Goal: Book appointment/travel/reservation

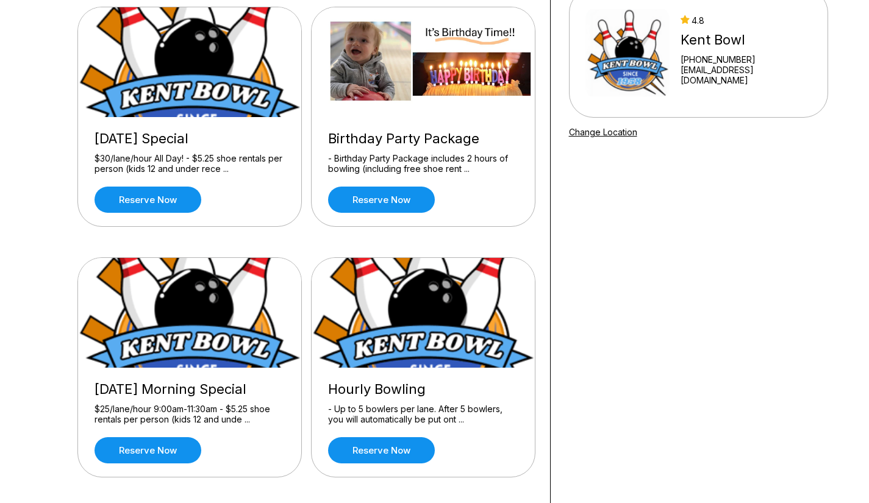
scroll to position [124, 0]
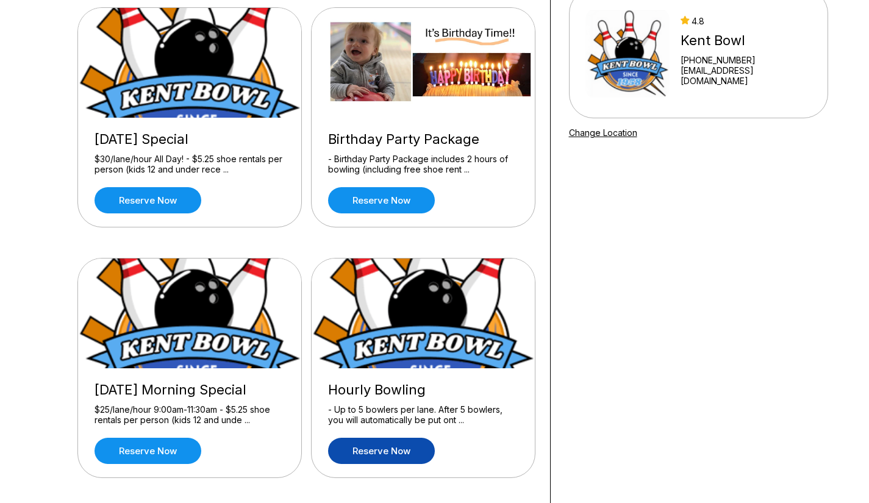
click at [385, 453] on link "Reserve now" at bounding box center [381, 451] width 107 height 26
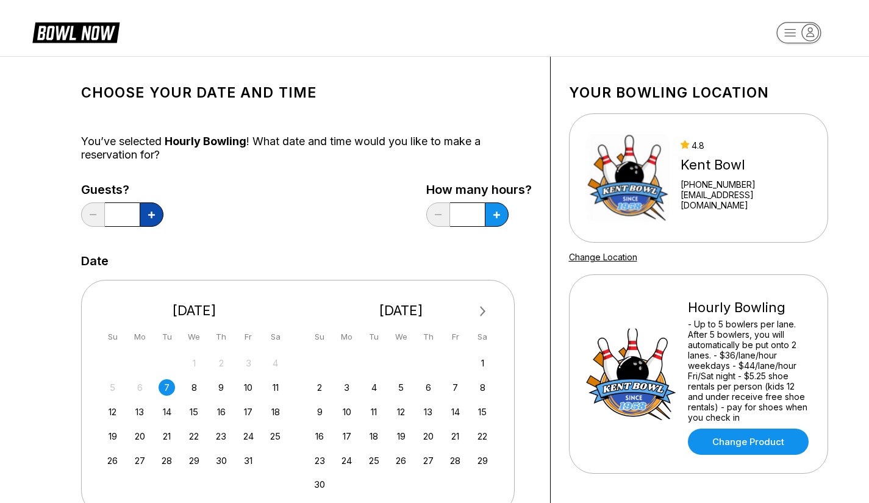
click at [149, 212] on icon at bounding box center [151, 215] width 7 height 7
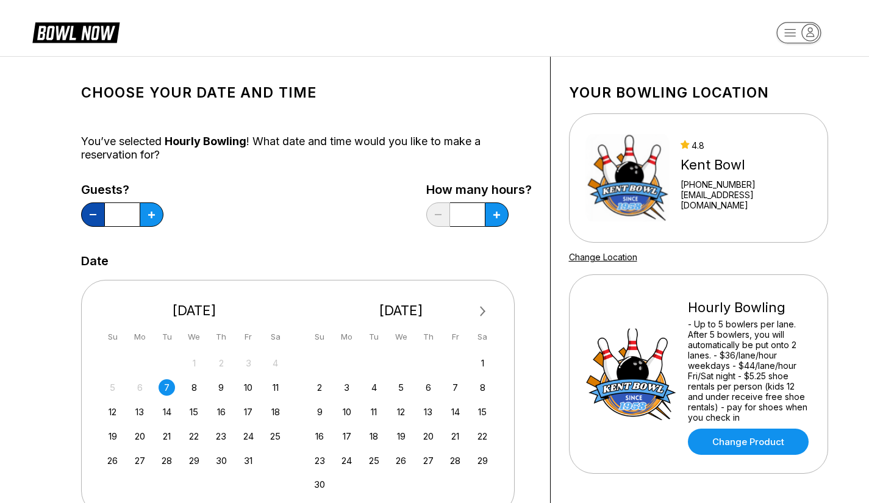
click at [87, 214] on button at bounding box center [93, 214] width 24 height 24
type input "*"
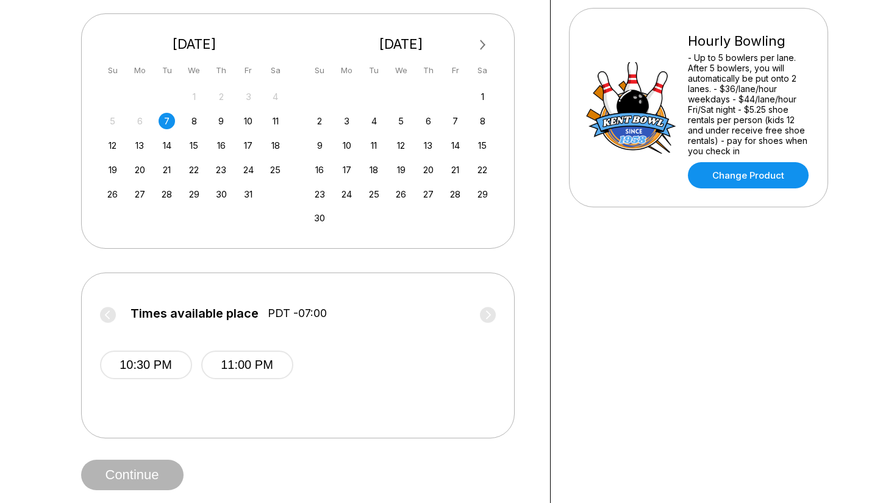
scroll to position [266, 0]
click at [268, 124] on div "11" at bounding box center [275, 121] width 16 height 16
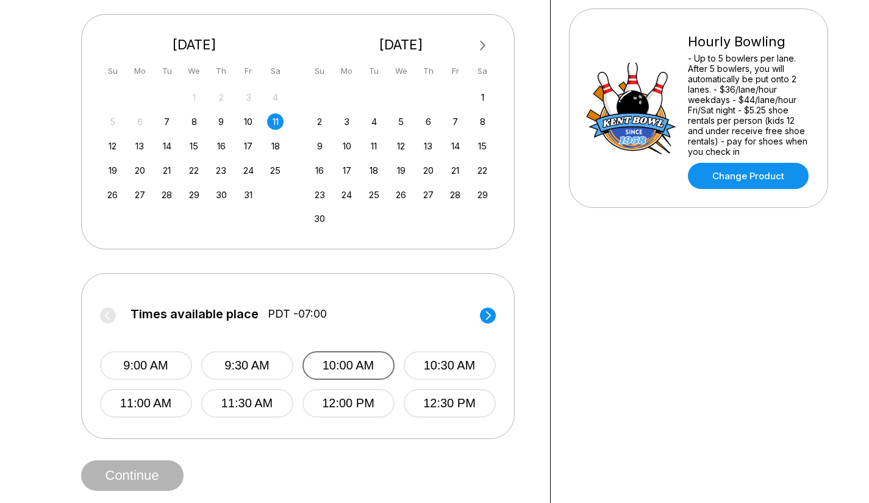
click at [340, 369] on button "10:00 AM" at bounding box center [348, 365] width 92 height 29
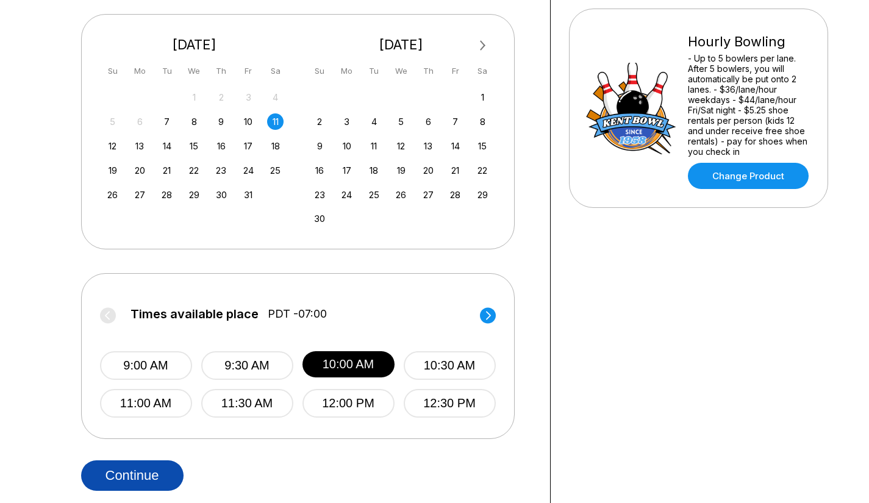
click at [133, 466] on button "Continue" at bounding box center [132, 475] width 102 height 30
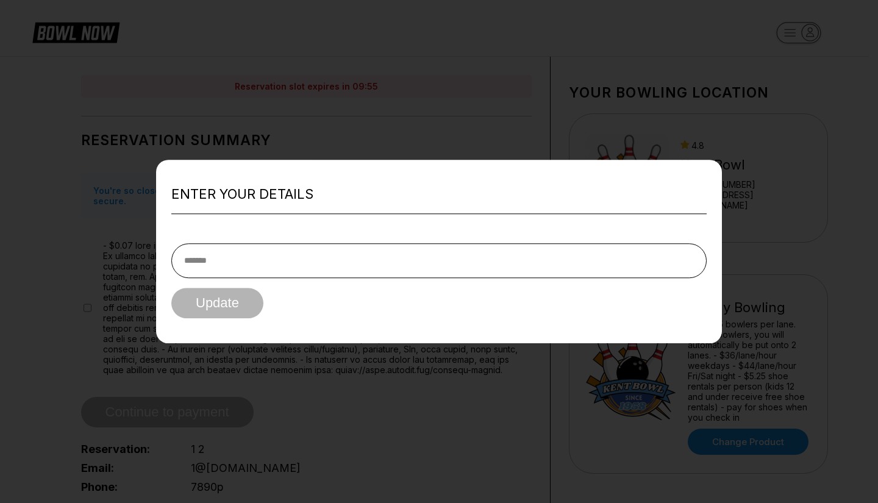
click at [810, 123] on div at bounding box center [439, 251] width 878 height 503
click at [633, 121] on div at bounding box center [439, 251] width 878 height 503
click at [403, 265] on input "text" at bounding box center [438, 260] width 535 height 35
type input "*"
click at [218, 313] on button "Update" at bounding box center [217, 303] width 92 height 30
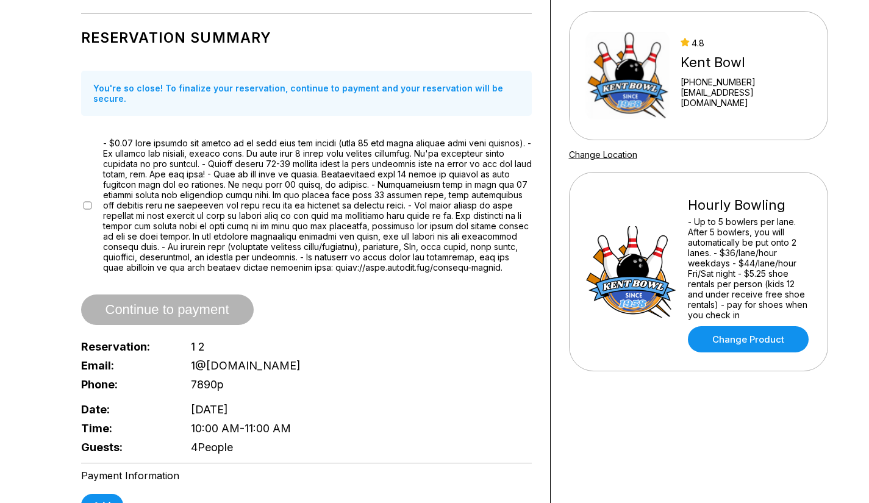
scroll to position [102, 0]
click at [180, 191] on label at bounding box center [317, 205] width 429 height 135
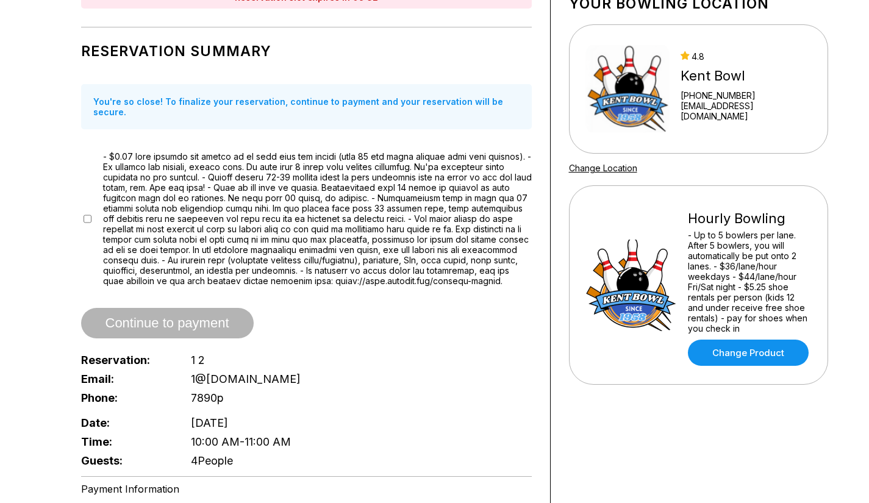
scroll to position [88, 0]
click at [191, 220] on label at bounding box center [317, 219] width 429 height 135
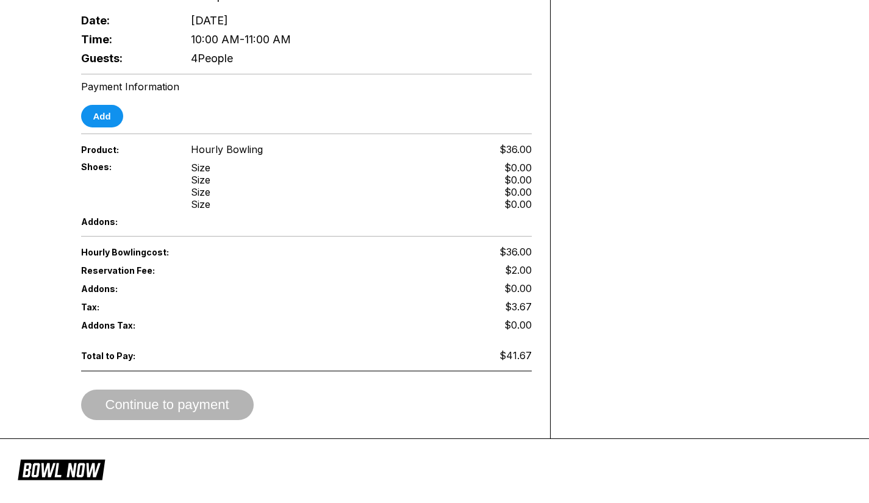
scroll to position [492, 0]
